Goal: Entertainment & Leisure: Consume media (video, audio)

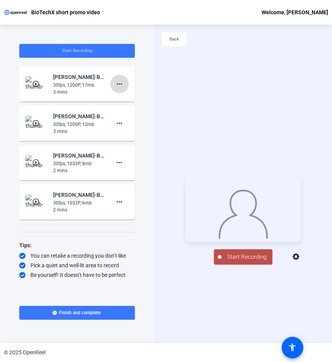
click at [122, 83] on mat-icon "more_horiz" at bounding box center [119, 83] width 9 height 9
click at [126, 81] on div at bounding box center [166, 181] width 332 height 362
click at [44, 81] on img at bounding box center [36, 83] width 23 height 15
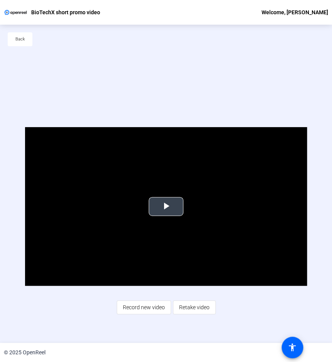
click at [166, 207] on span "Video Player" at bounding box center [166, 207] width 0 height 0
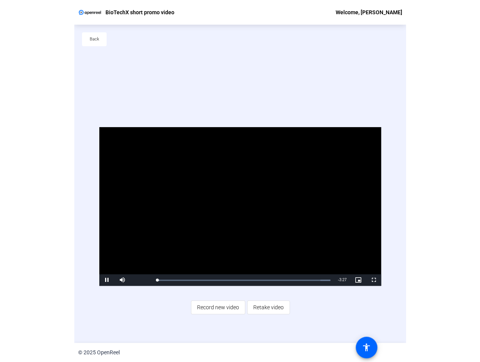
scroll to position [37, 0]
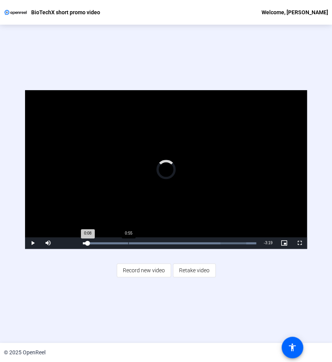
drag, startPoint x: 94, startPoint y: 243, endPoint x: 135, endPoint y: 242, distance: 41.3
click at [135, 242] on div "Loaded : 100.00% 0:55 0:08" at bounding box center [169, 243] width 173 height 2
drag, startPoint x: 166, startPoint y: 241, endPoint x: 187, endPoint y: 241, distance: 20.4
click at [187, 242] on div "Loaded : 100.00% 1:37 1:06" at bounding box center [169, 243] width 173 height 2
drag, startPoint x: 188, startPoint y: 241, endPoint x: 242, endPoint y: 240, distance: 54.3
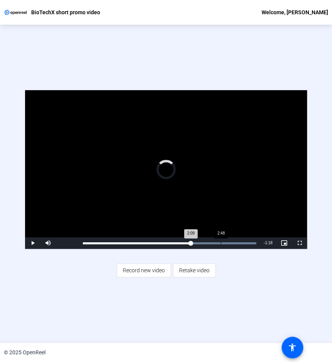
click at [242, 240] on div "Loaded : 100.00% 2:48 2:09" at bounding box center [169, 243] width 181 height 12
click at [191, 182] on video "Video Player" at bounding box center [166, 169] width 282 height 159
drag, startPoint x: 244, startPoint y: 242, endPoint x: 97, endPoint y: 242, distance: 146.4
click at [97, 242] on div "0:17" at bounding box center [93, 243] width 21 height 2
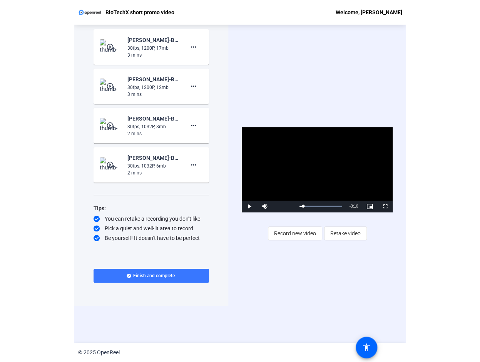
scroll to position [0, 0]
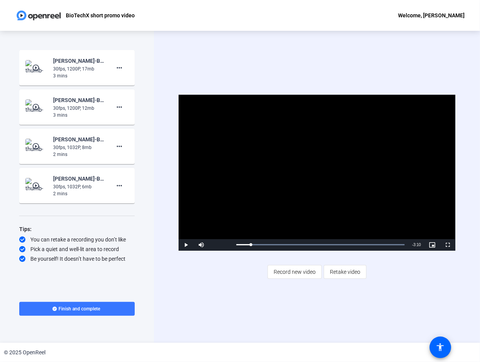
click at [44, 106] on img at bounding box center [36, 106] width 23 height 15
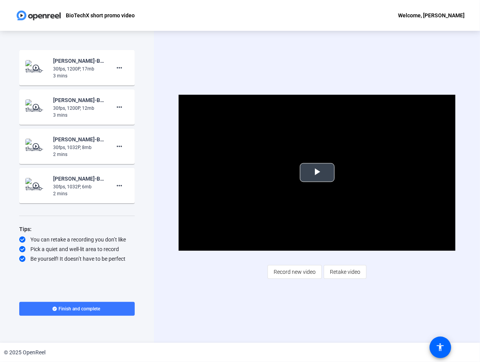
click at [318, 173] on span "Video Player" at bounding box center [318, 173] width 0 height 0
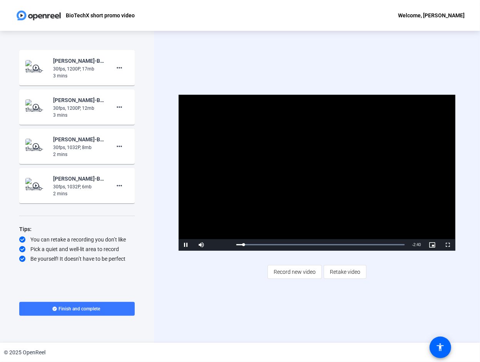
click at [314, 188] on video "Video Player" at bounding box center [317, 173] width 277 height 156
drag, startPoint x: 243, startPoint y: 245, endPoint x: 395, endPoint y: 242, distance: 151.5
click at [331, 244] on div "2:36" at bounding box center [316, 245] width 158 height 2
click at [331, 201] on video "Video Player" at bounding box center [317, 173] width 277 height 156
click at [311, 163] on video "Video Player" at bounding box center [317, 173] width 277 height 156
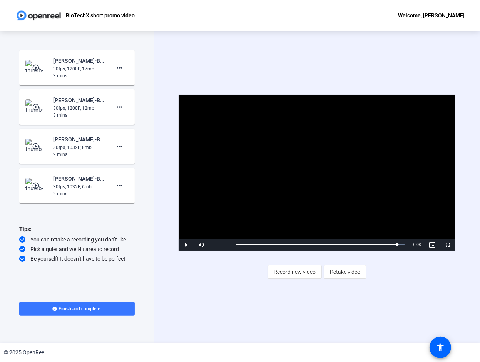
click at [36, 145] on mat-icon "play_circle_outline" at bounding box center [36, 147] width 9 height 8
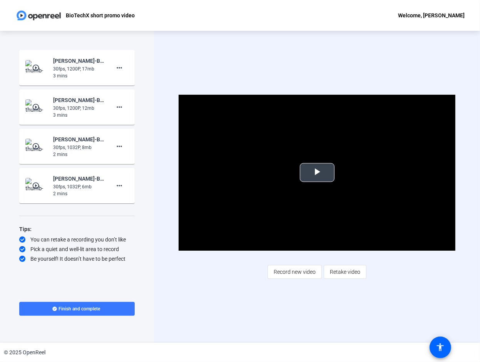
click at [318, 173] on span "Video Player" at bounding box center [318, 173] width 0 height 0
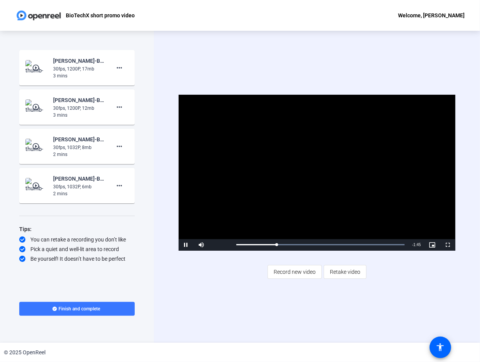
click at [331, 151] on video "Video Player" at bounding box center [317, 173] width 277 height 156
